Goal: Information Seeking & Learning: Learn about a topic

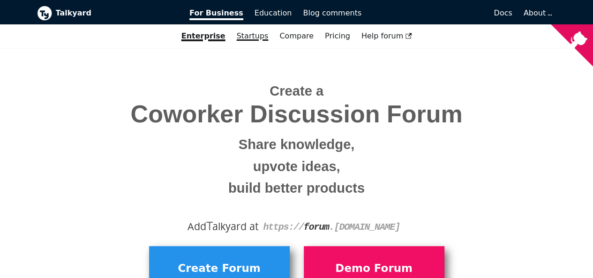
click at [251, 35] on link "Startups" at bounding box center [252, 36] width 43 height 16
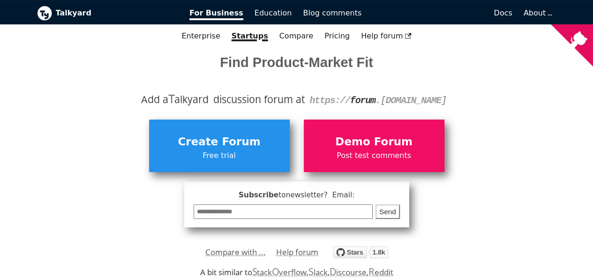
scroll to position [141, 0]
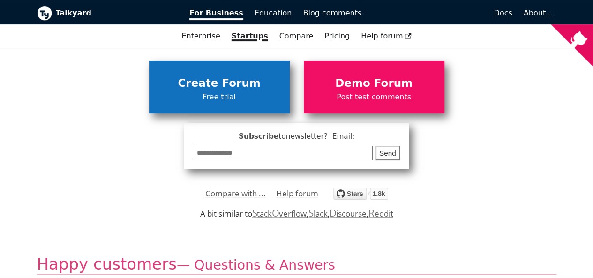
click at [228, 95] on span "Free trial" at bounding box center [219, 97] width 131 height 12
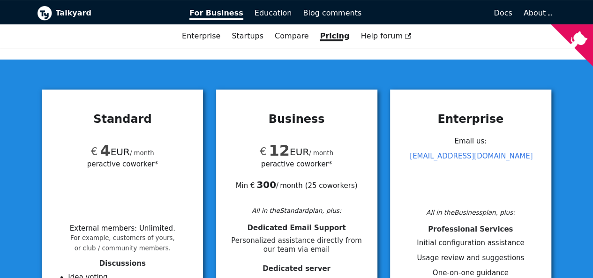
scroll to position [47, 0]
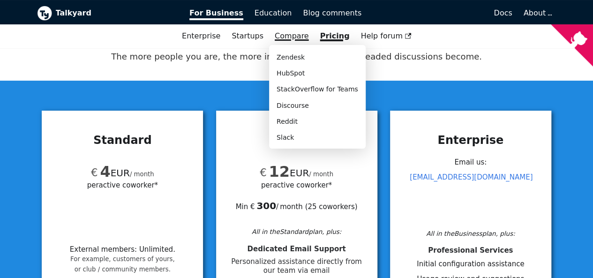
click at [291, 36] on link "Compare" at bounding box center [292, 35] width 34 height 9
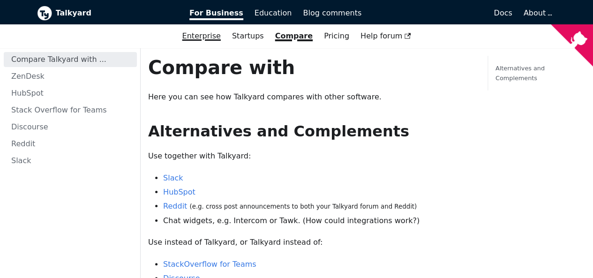
click at [217, 36] on link "Enterprise" at bounding box center [202, 36] width 50 height 16
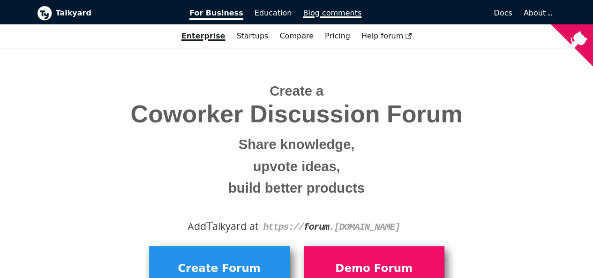
click at [321, 11] on span "Blog comments" at bounding box center [332, 12] width 59 height 9
